Goal: Communication & Community: Answer question/provide support

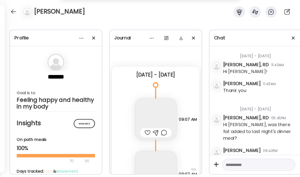
scroll to position [492, 0]
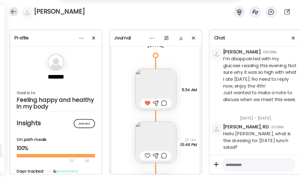
click at [13, 11] on div at bounding box center [13, 11] width 9 height 9
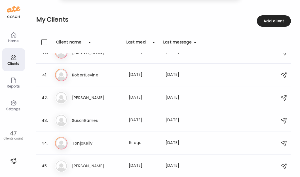
scroll to position [903, 0]
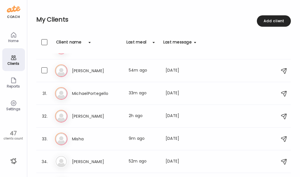
scroll to position [703, 0]
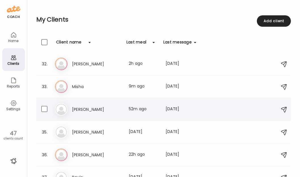
click at [112, 110] on h3 "[PERSON_NAME]" at bounding box center [97, 109] width 50 height 7
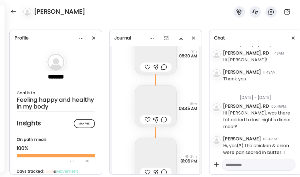
scroll to position [818, 0]
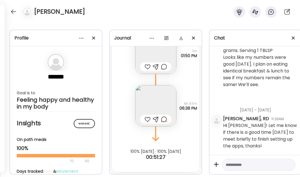
click at [247, 162] on textarea at bounding box center [254, 164] width 56 height 7
type textarea "**********"
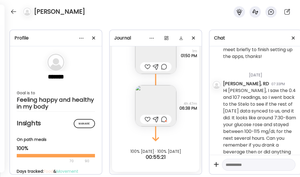
scroll to position [927, 0]
